Goal: Task Accomplishment & Management: Manage account settings

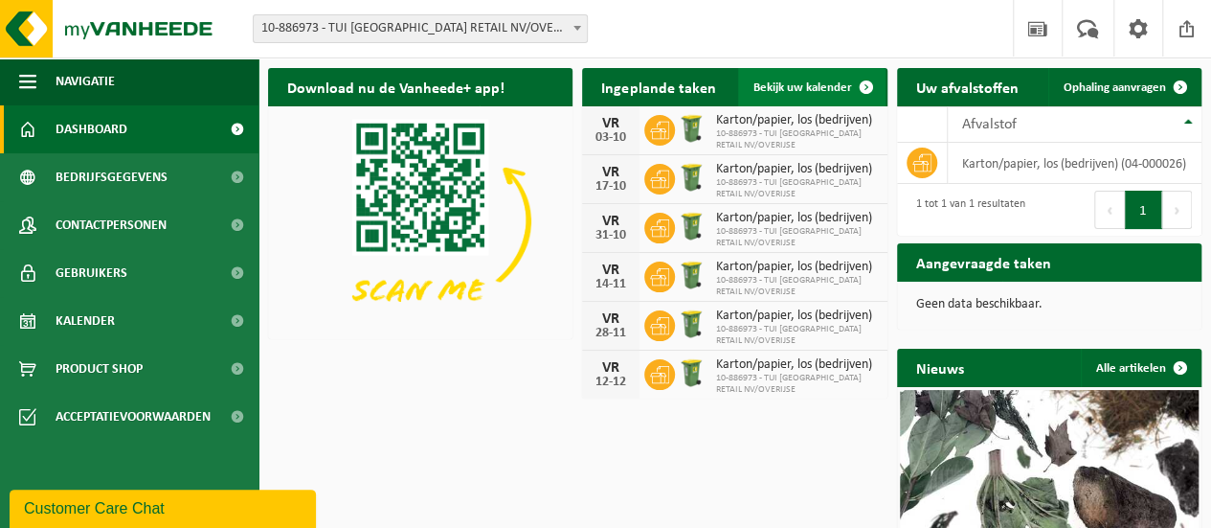
click at [865, 85] on span at bounding box center [866, 87] width 38 height 38
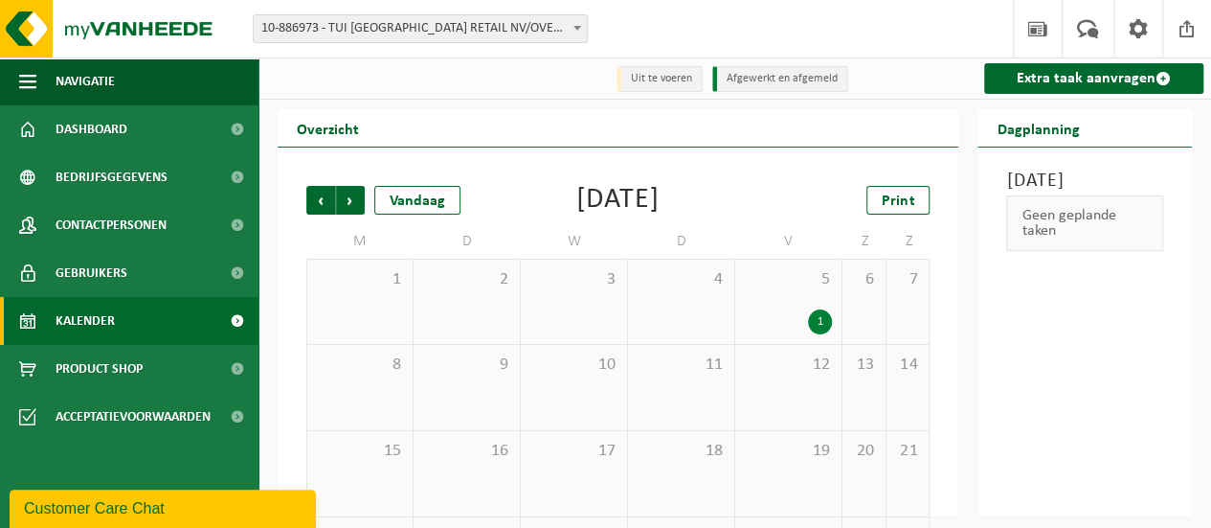
click at [233, 318] on span at bounding box center [236, 321] width 43 height 48
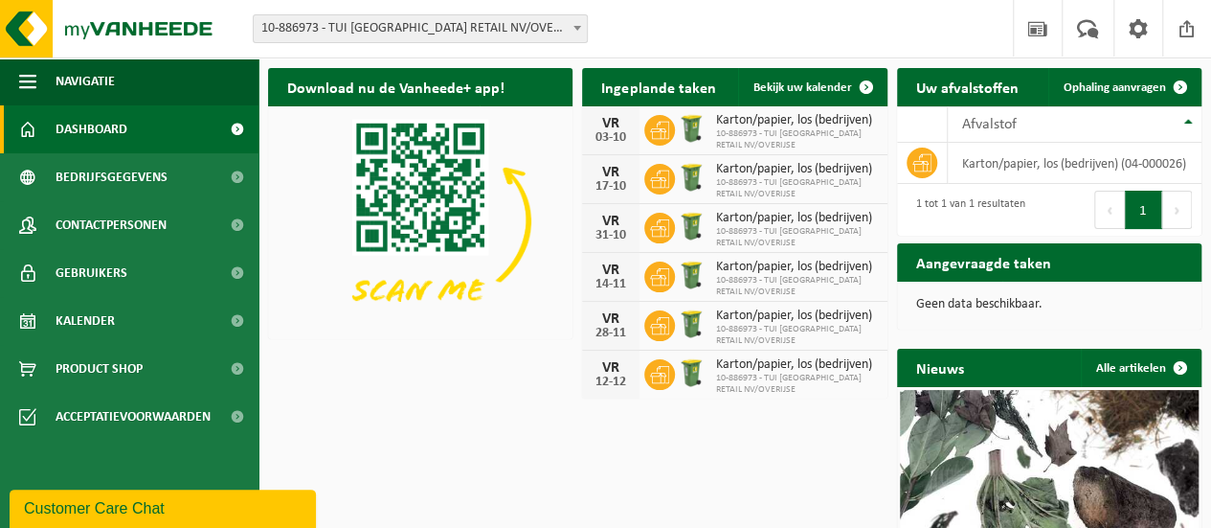
click at [753, 128] on span "10-886973 - TUI BELGIUM RETAIL NV/OVERIJSE" at bounding box center [796, 139] width 162 height 23
click at [620, 131] on div "03-10" at bounding box center [611, 137] width 38 height 13
drag, startPoint x: 495, startPoint y: 352, endPoint x: 370, endPoint y: 353, distance: 125.4
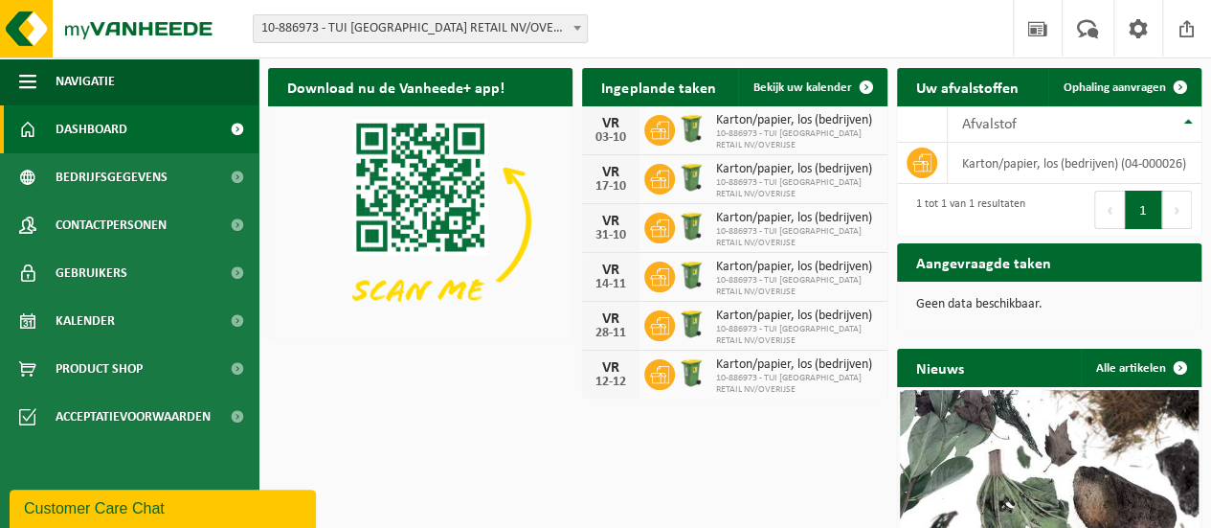
click at [370, 353] on div "Download nu de Vanheede+ app! Verberg Ingeplande taken Bekijk uw kalender VR 03…" at bounding box center [734, 390] width 943 height 665
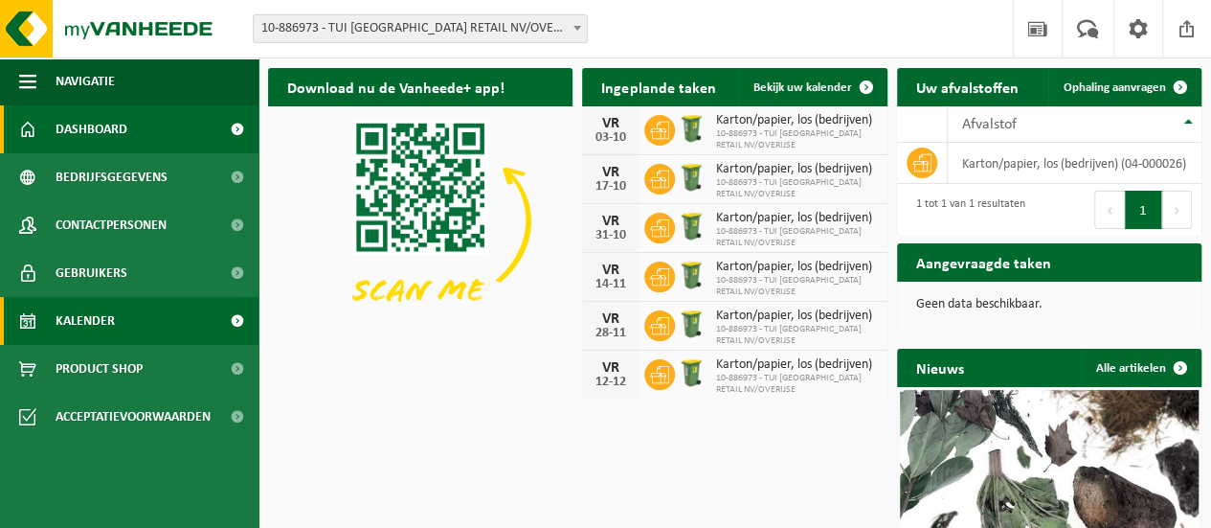
click at [237, 317] on span at bounding box center [236, 321] width 43 height 48
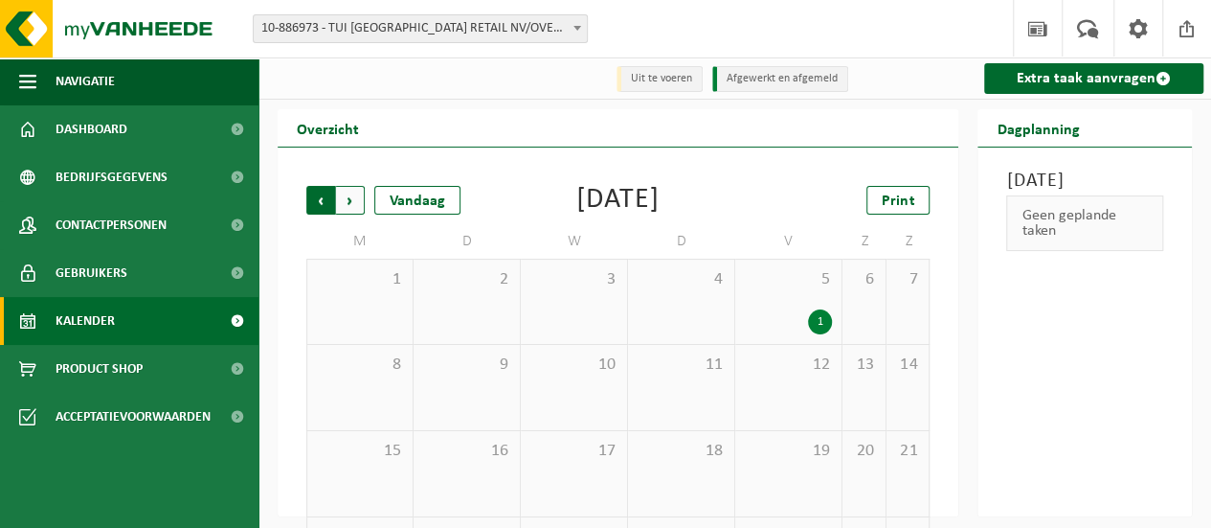
click at [348, 197] on span "Volgende" at bounding box center [350, 200] width 29 height 29
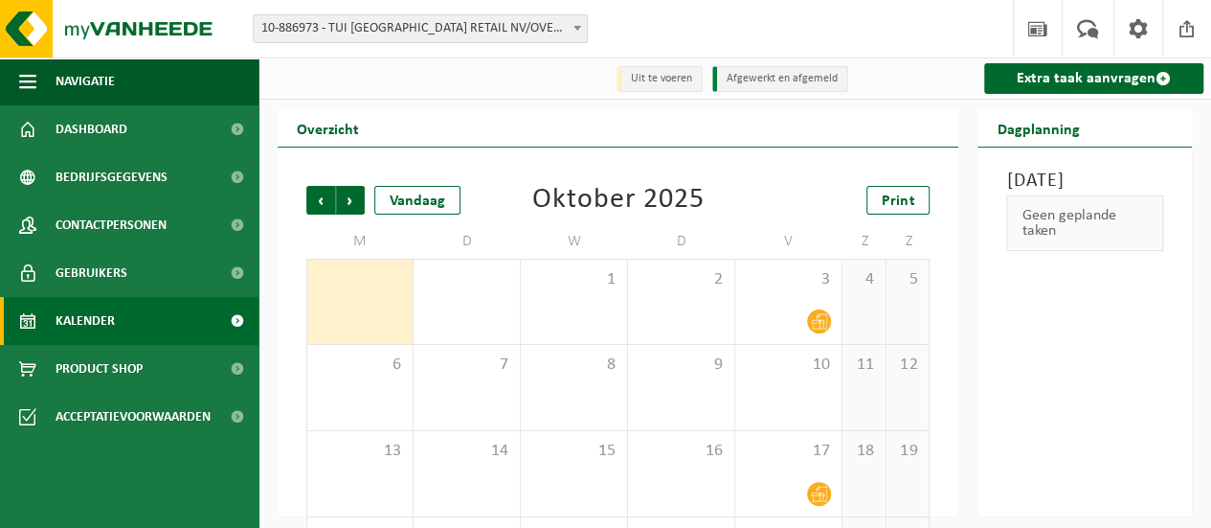
drag, startPoint x: 812, startPoint y: 312, endPoint x: 1206, endPoint y: 275, distance: 396.2
click at [1206, 275] on div "Overzicht Vorige Volgende Vandaag [DATE] Print M D W D V Z Z 29 30 1 2 3 4 5 6 …" at bounding box center [734, 312] width 953 height 407
click at [818, 319] on icon at bounding box center [819, 321] width 16 height 16
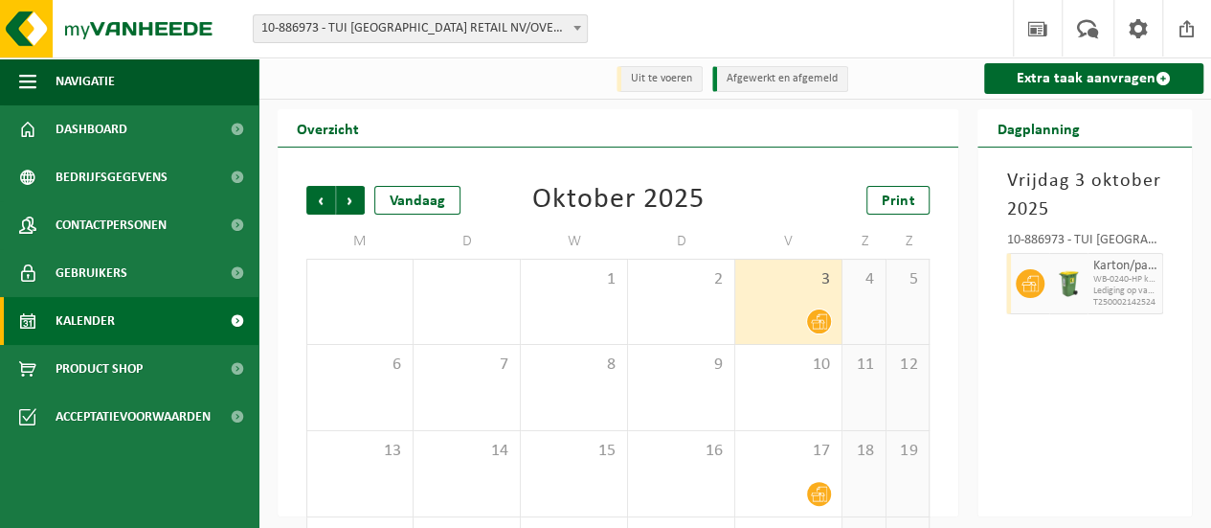
click at [818, 319] on icon at bounding box center [819, 321] width 16 height 16
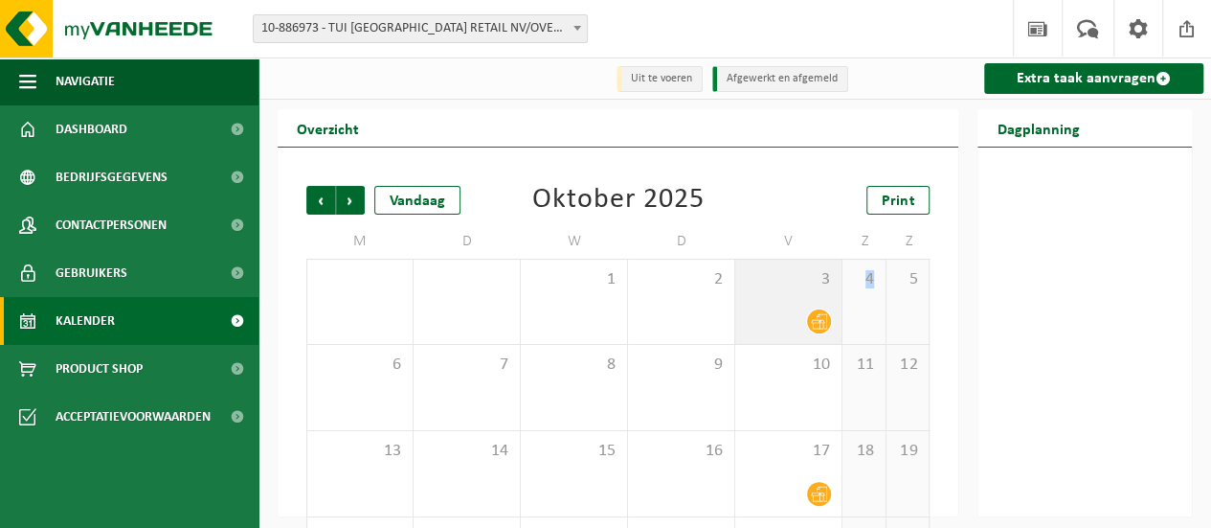
click at [818, 319] on icon at bounding box center [819, 321] width 16 height 16
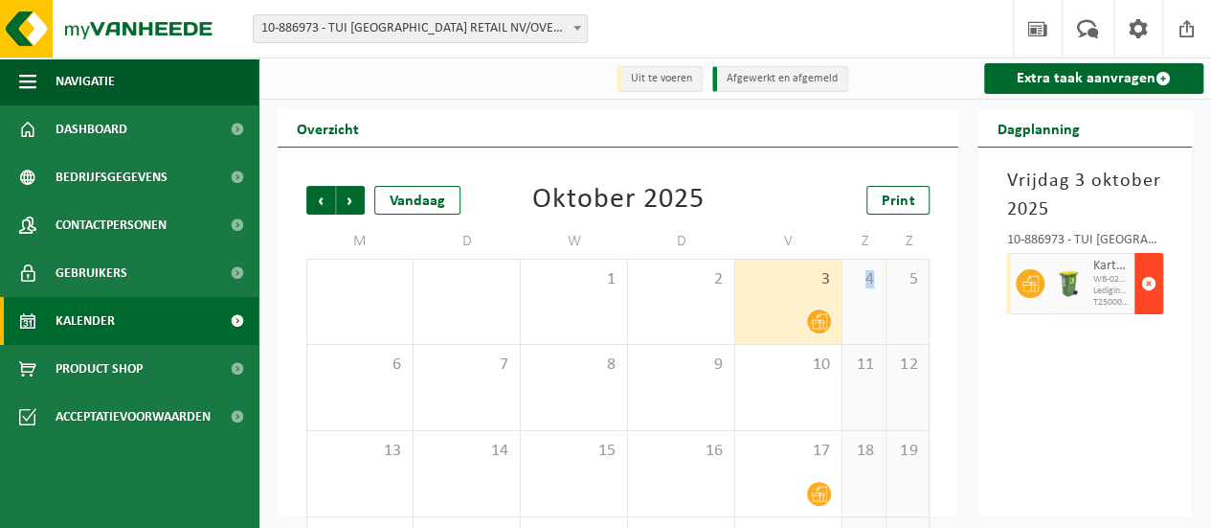
click at [1152, 284] on span "button" at bounding box center [1148, 283] width 15 height 38
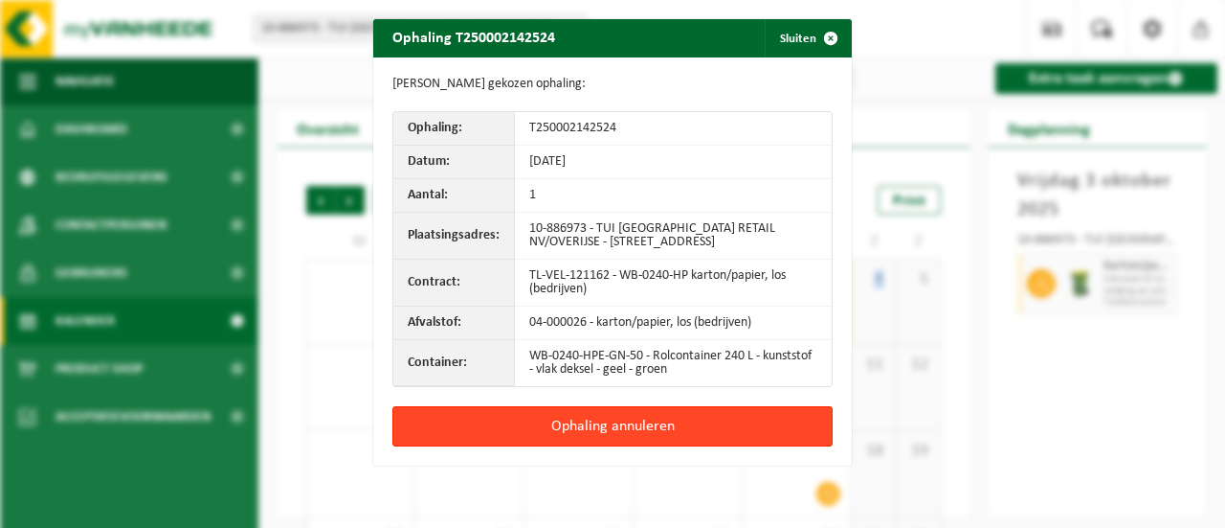
click at [603, 420] on button "Ophaling annuleren" at bounding box center [613, 426] width 440 height 40
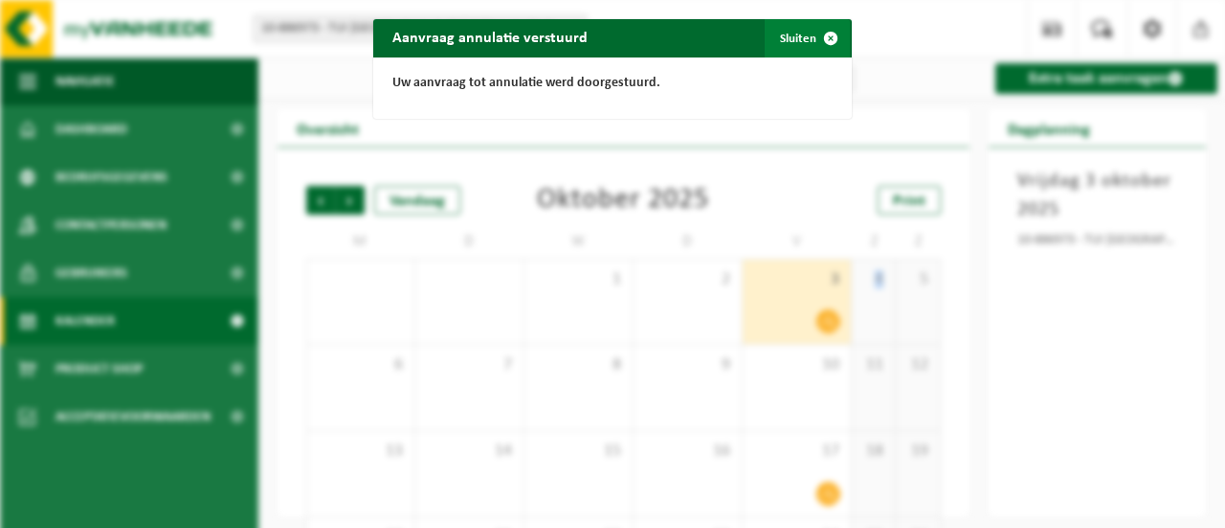
click at [825, 34] on span "button" at bounding box center [831, 38] width 38 height 38
